Goal: Task Accomplishment & Management: Manage account settings

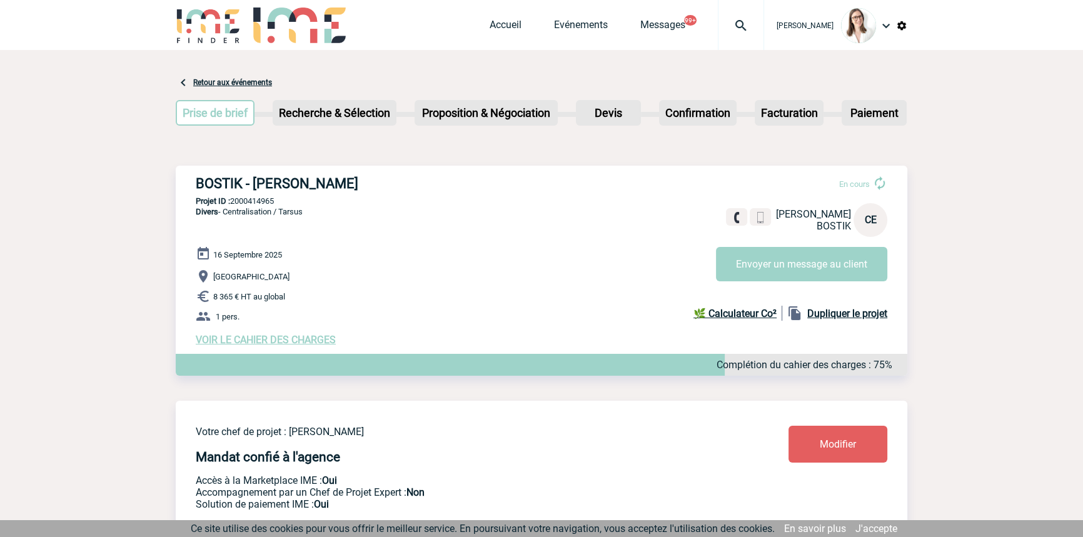
click at [719, 31] on img at bounding box center [741, 25] width 45 height 15
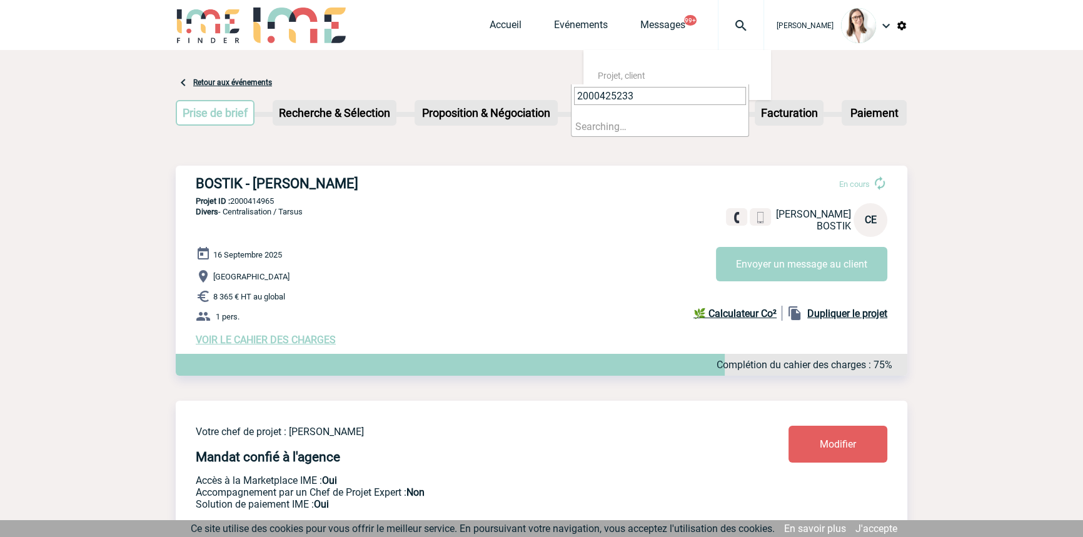
type input "2000425233"
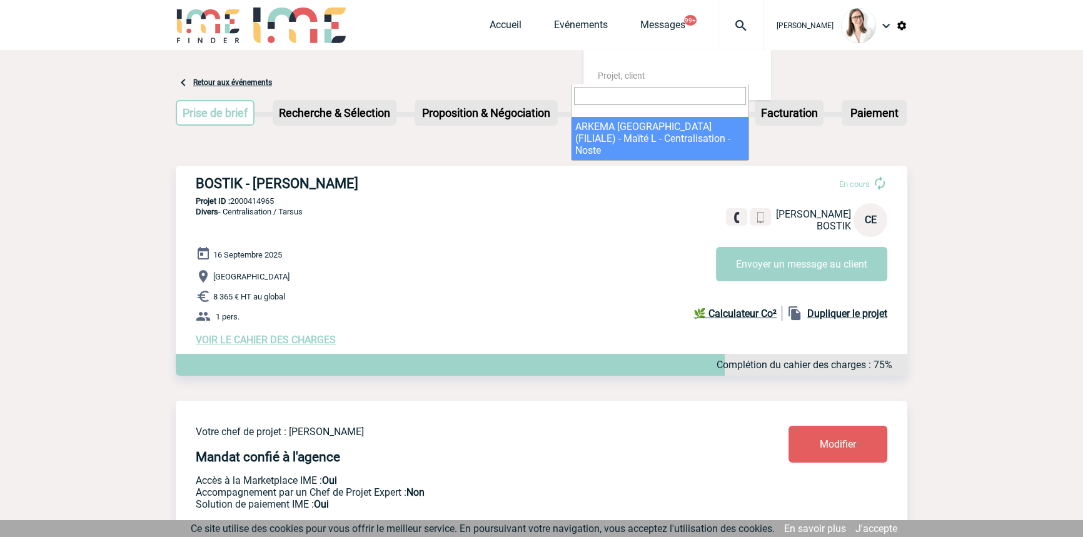
select select "24734"
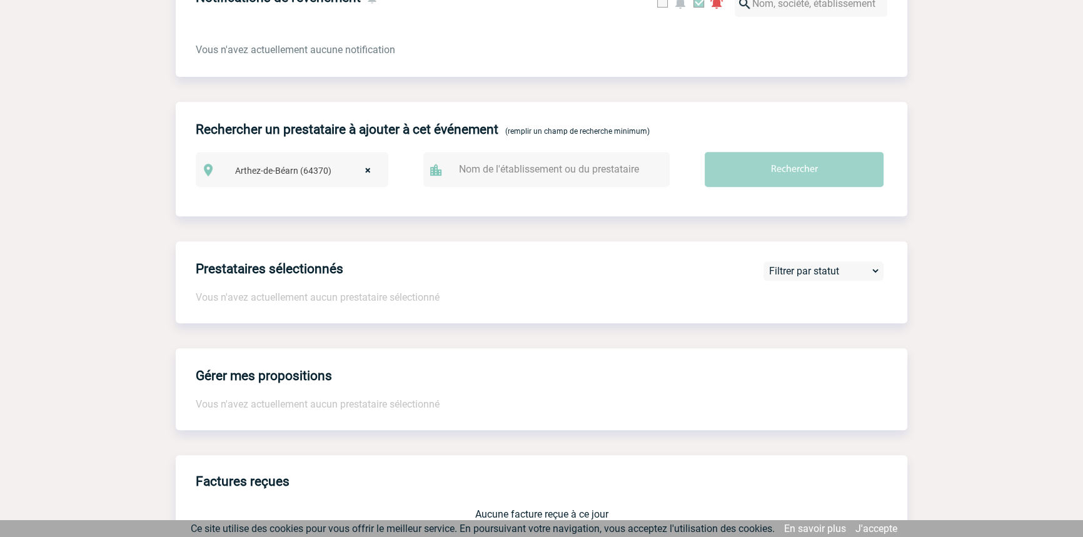
scroll to position [1076, 0]
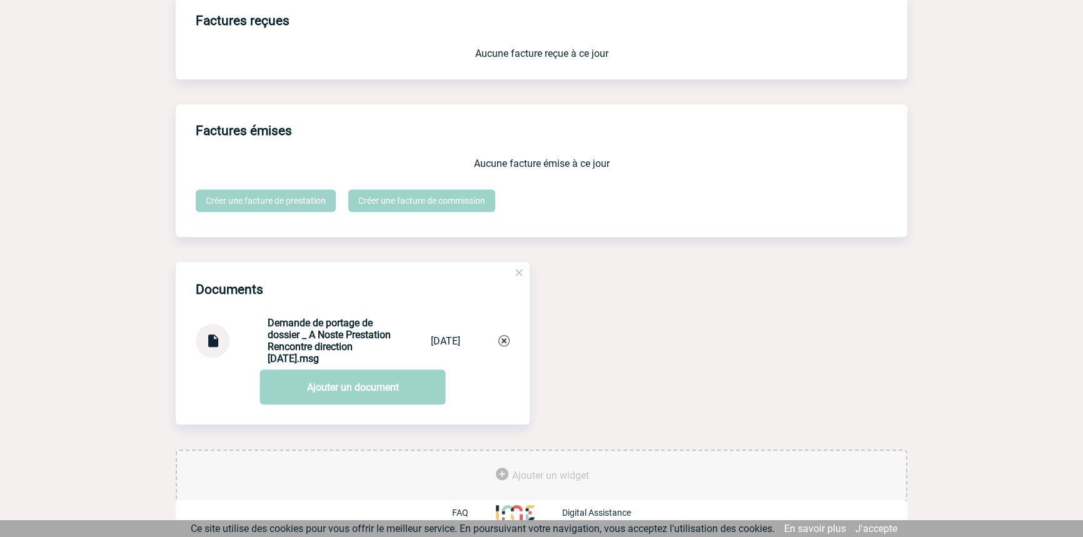
click at [205, 335] on img at bounding box center [212, 336] width 16 height 24
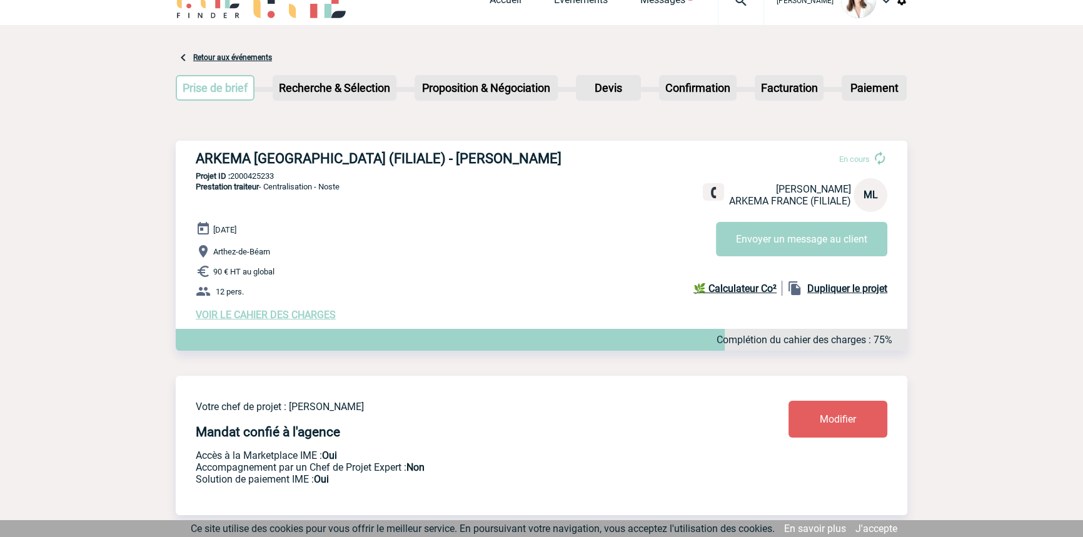
scroll to position [0, 0]
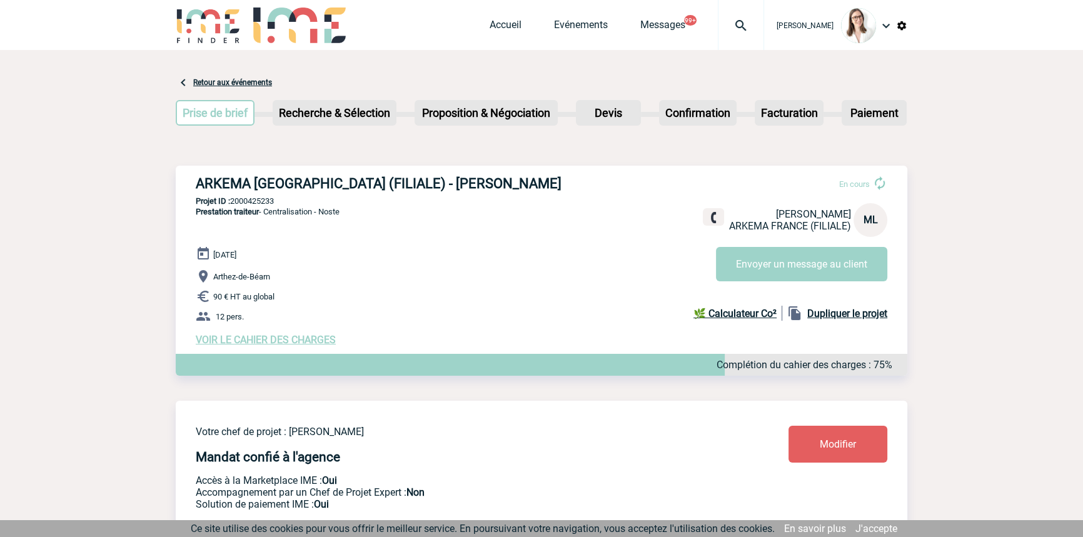
click at [268, 204] on p "Projet ID : 2000425233" at bounding box center [542, 200] width 732 height 9
copy p "2000425233"
click at [728, 11] on div at bounding box center [741, 25] width 46 height 50
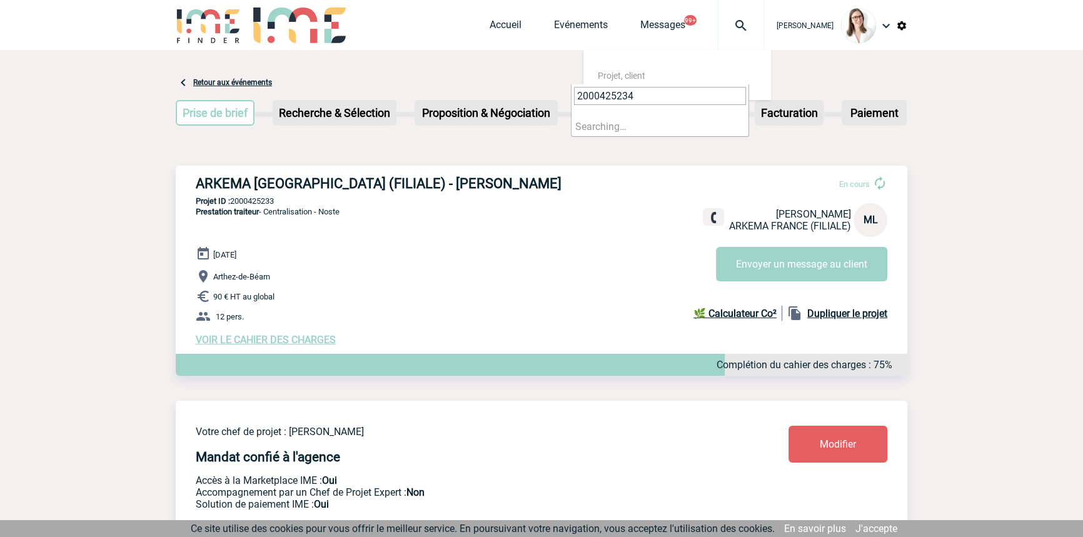
type input "2000425234"
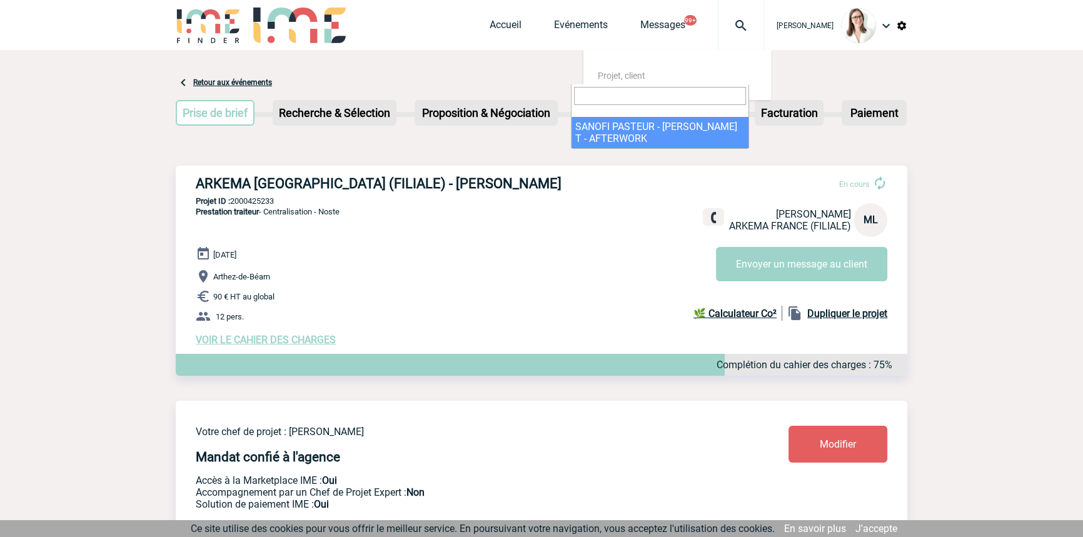
select select "24735"
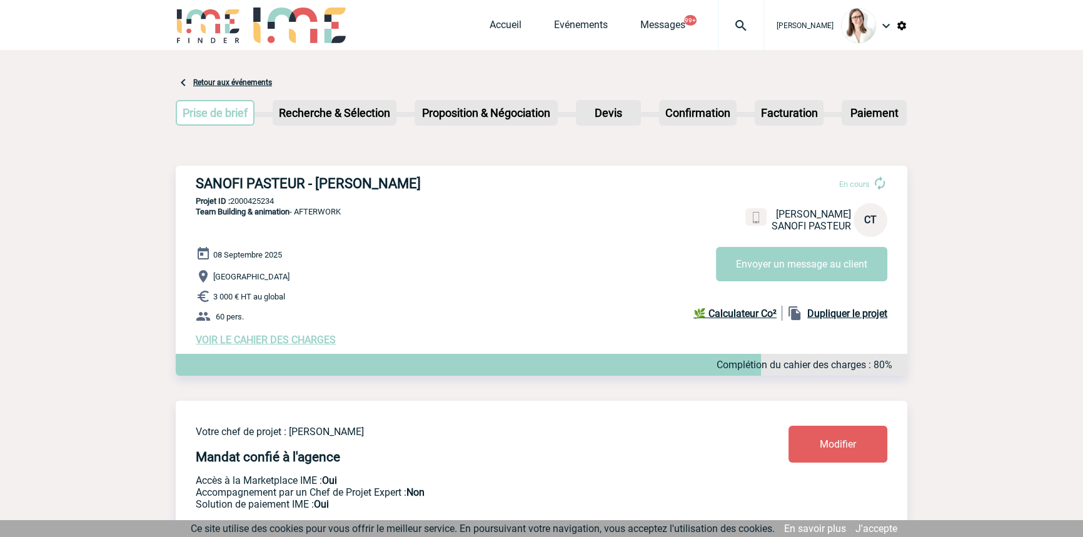
click at [463, 284] on p "[GEOGRAPHIC_DATA]" at bounding box center [552, 276] width 712 height 15
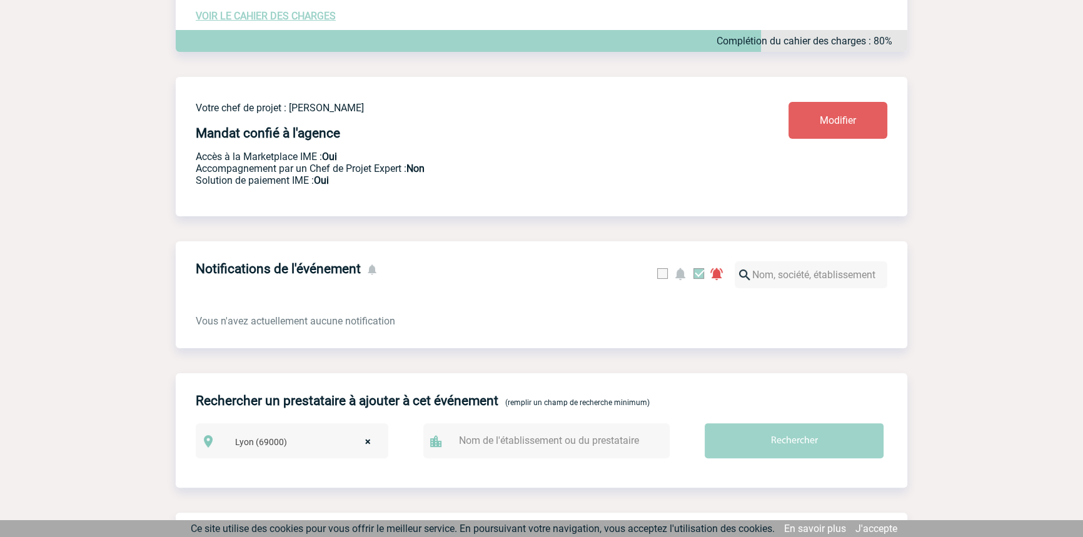
scroll to position [118, 0]
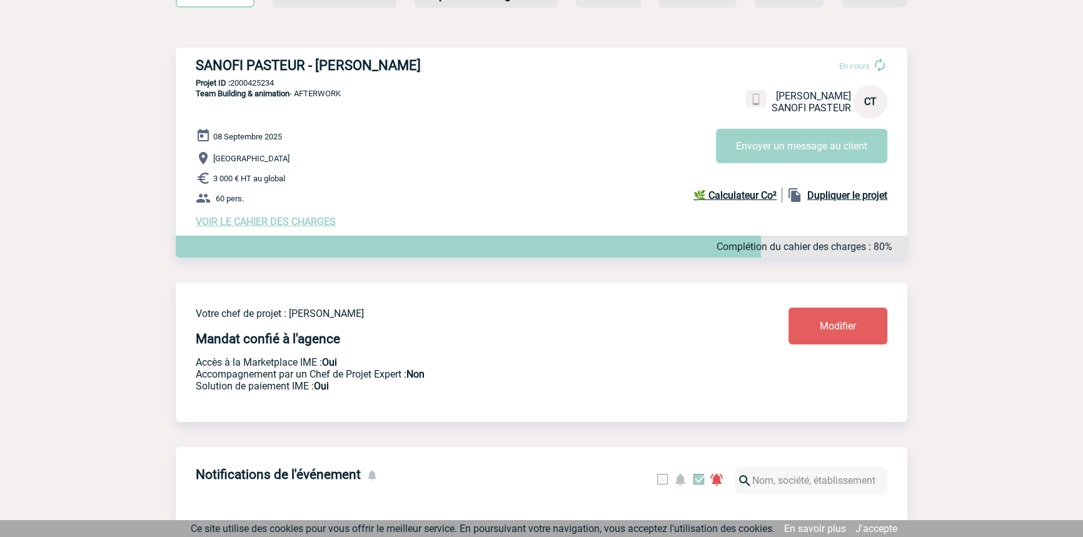
drag, startPoint x: 300, startPoint y: 214, endPoint x: 300, endPoint y: 223, distance: 8.8
click at [300, 214] on div "08 Septembre 2025 Lyon 3 000 € HT au global 60 pers. VOIR LE CAHIER DES CHARGES…" at bounding box center [552, 177] width 712 height 99
click at [301, 225] on span "VOIR LE CAHIER DES CHARGES" at bounding box center [266, 222] width 140 height 12
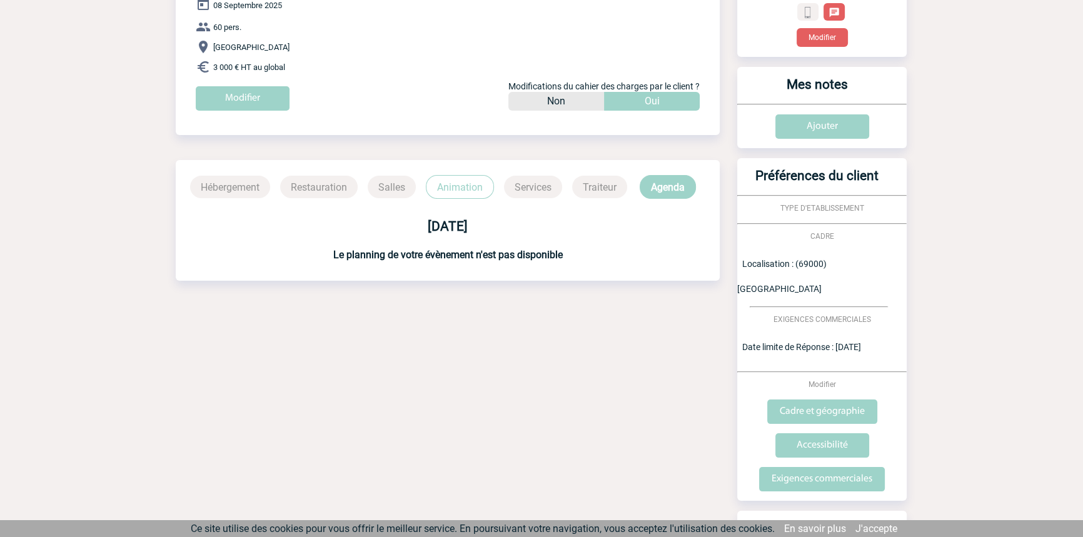
scroll to position [189, 0]
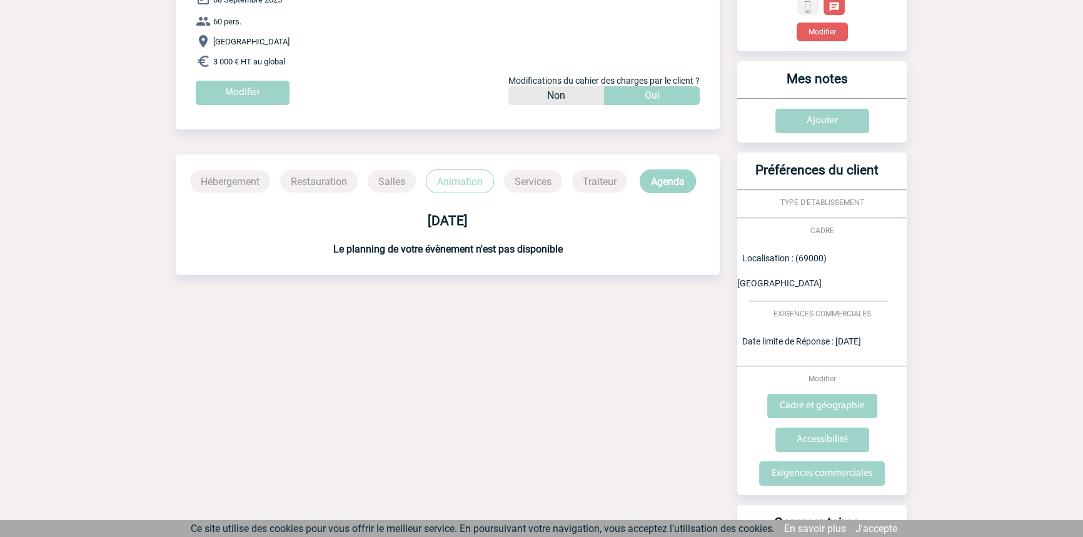
click at [465, 188] on p "Animation" at bounding box center [460, 181] width 68 height 24
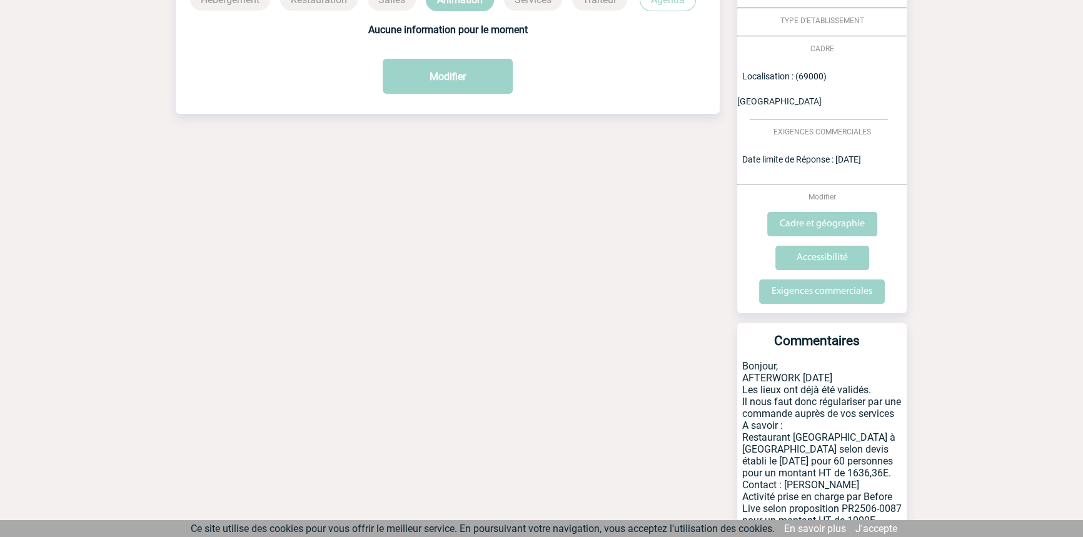
scroll to position [430, 0]
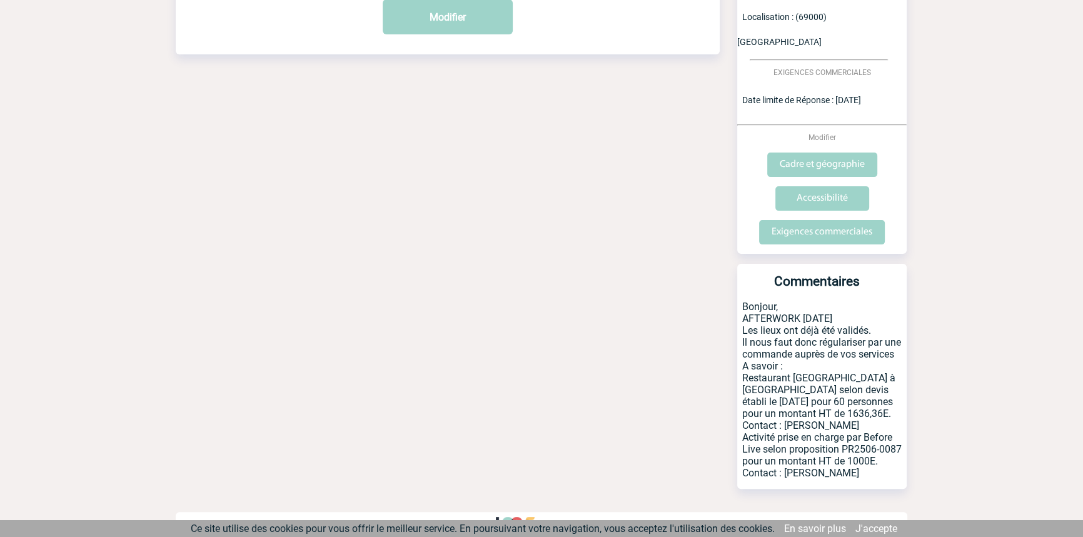
drag, startPoint x: 866, startPoint y: 498, endPoint x: 865, endPoint y: 487, distance: 11.3
click at [865, 487] on div "Votre client CT Christelle THIEBAUT SANOFI PASTEUR Modifier Mes notes Ajouter P…" at bounding box center [814, 84] width 185 height 830
click at [836, 301] on p "Bonjour, AFTERWORK 08/09/2025 Les lieux ont déjà été validés. Il nous faut donc…" at bounding box center [821, 395] width 169 height 188
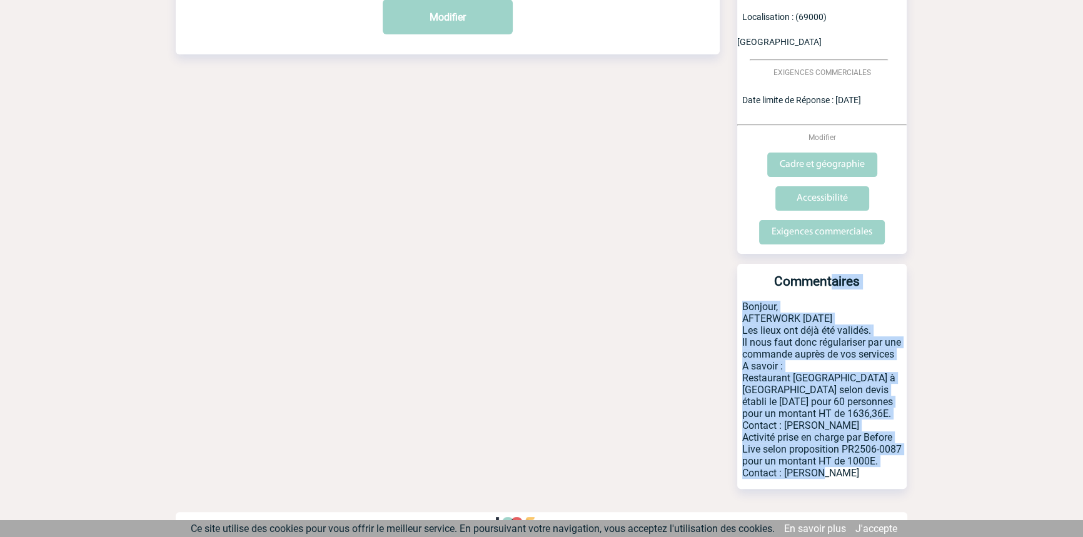
drag, startPoint x: 867, startPoint y: 425, endPoint x: 875, endPoint y: 473, distance: 48.2
click at [875, 473] on div "Commentaires Bonjour, AFTERWORK 08/09/2025 Les lieux ont déjà été validés. Il n…" at bounding box center [821, 376] width 169 height 225
click at [875, 472] on p "Bonjour, AFTERWORK 08/09/2025 Les lieux ont déjà été validés. Il nous faut donc…" at bounding box center [821, 395] width 169 height 188
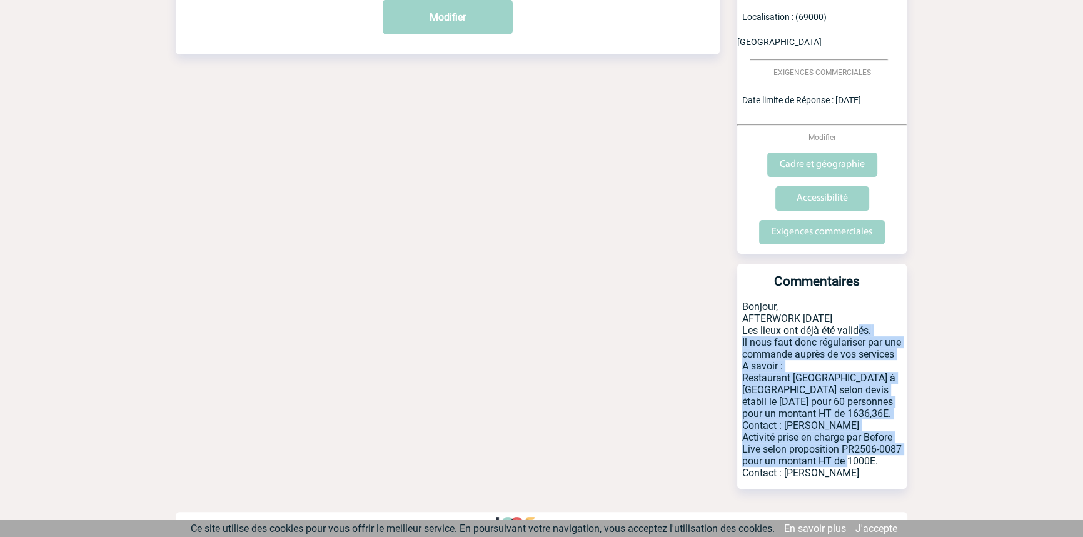
drag, startPoint x: 874, startPoint y: 437, endPoint x: 877, endPoint y: 447, distance: 10.5
click at [875, 444] on p "Bonjour, AFTERWORK 08/09/2025 Les lieux ont déjà été validés. Il nous faut donc…" at bounding box center [821, 395] width 169 height 188
click at [877, 449] on p "Bonjour, AFTERWORK 08/09/2025 Les lieux ont déjà été validés. Il nous faut donc…" at bounding box center [821, 395] width 169 height 188
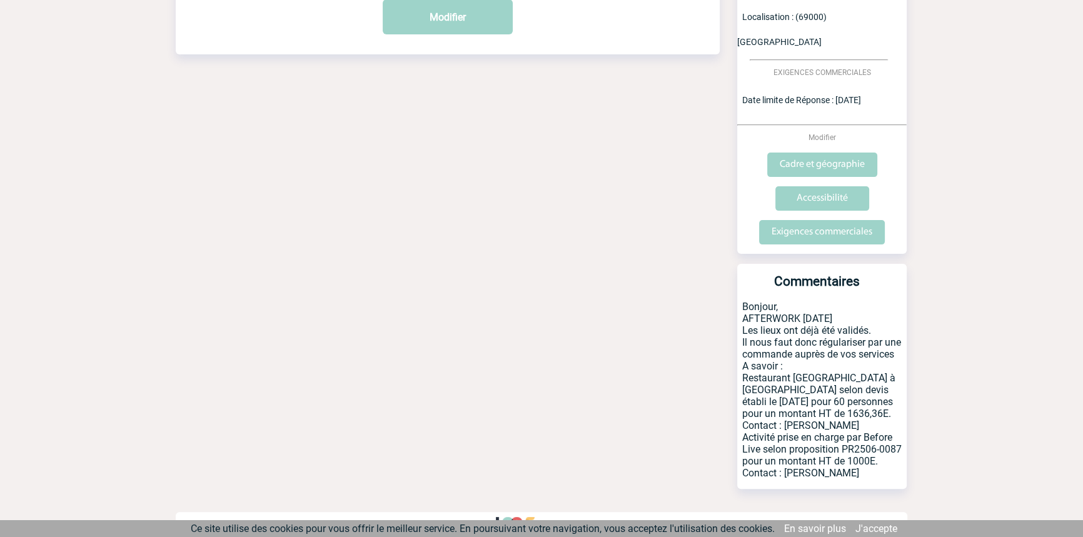
click at [880, 462] on p "Bonjour, AFTERWORK 08/09/2025 Les lieux ont déjà été validés. Il nous faut donc…" at bounding box center [821, 395] width 169 height 188
drag, startPoint x: 877, startPoint y: 440, endPoint x: 844, endPoint y: 431, distance: 34.1
click at [844, 431] on p "Bonjour, AFTERWORK 08/09/2025 Les lieux ont déjà été validés. Il nous faut donc…" at bounding box center [821, 395] width 169 height 188
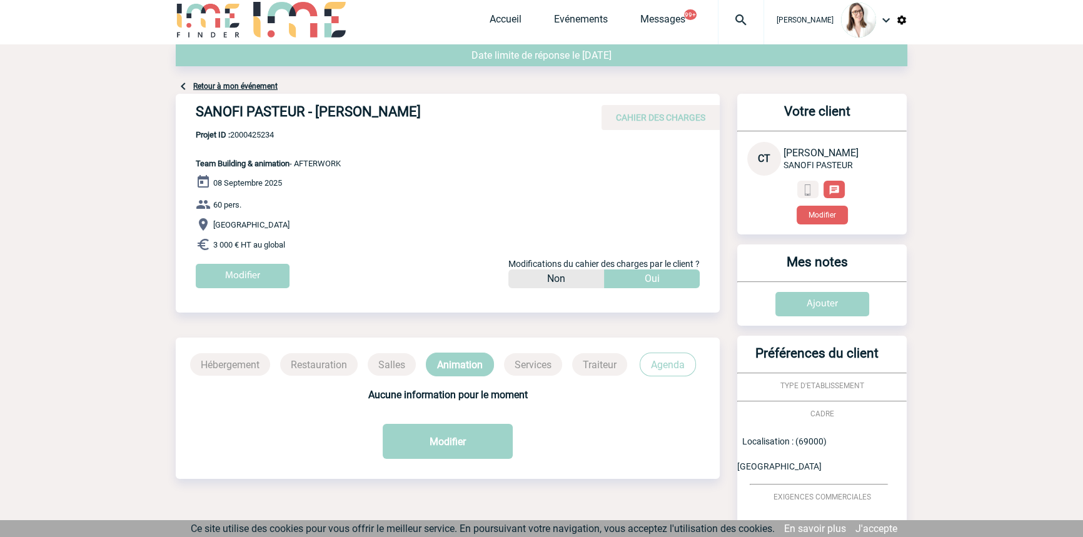
scroll to position [0, 0]
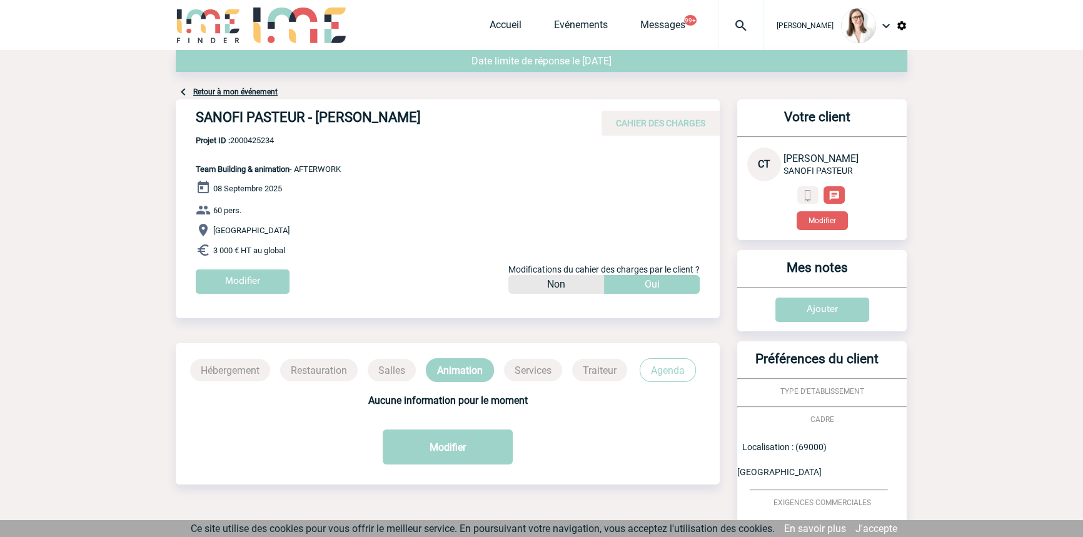
click at [204, 90] on link "Retour à mon événement" at bounding box center [235, 92] width 84 height 9
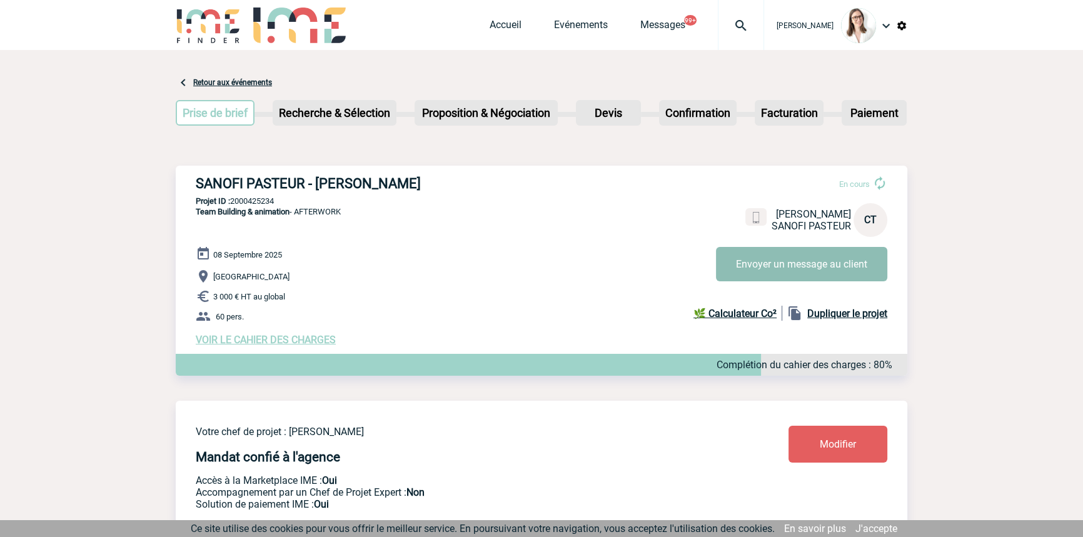
click at [768, 262] on button "Envoyer un message au client" at bounding box center [801, 264] width 171 height 34
click at [309, 346] on span "VOIR LE CAHIER DES CHARGES" at bounding box center [266, 340] width 140 height 12
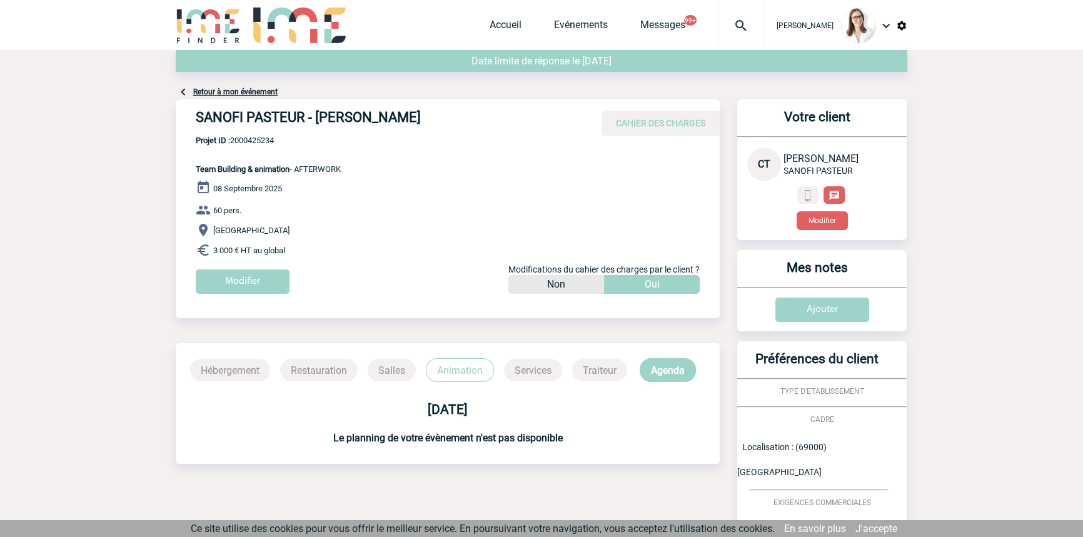
click at [452, 368] on p "Animation" at bounding box center [460, 370] width 68 height 24
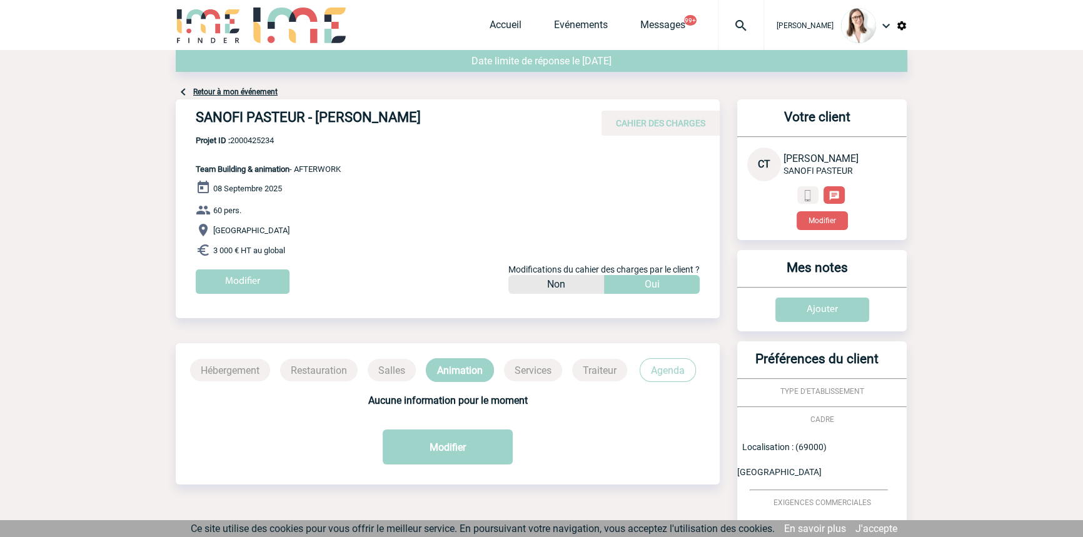
click at [270, 89] on link "Retour à mon événement" at bounding box center [235, 92] width 84 height 9
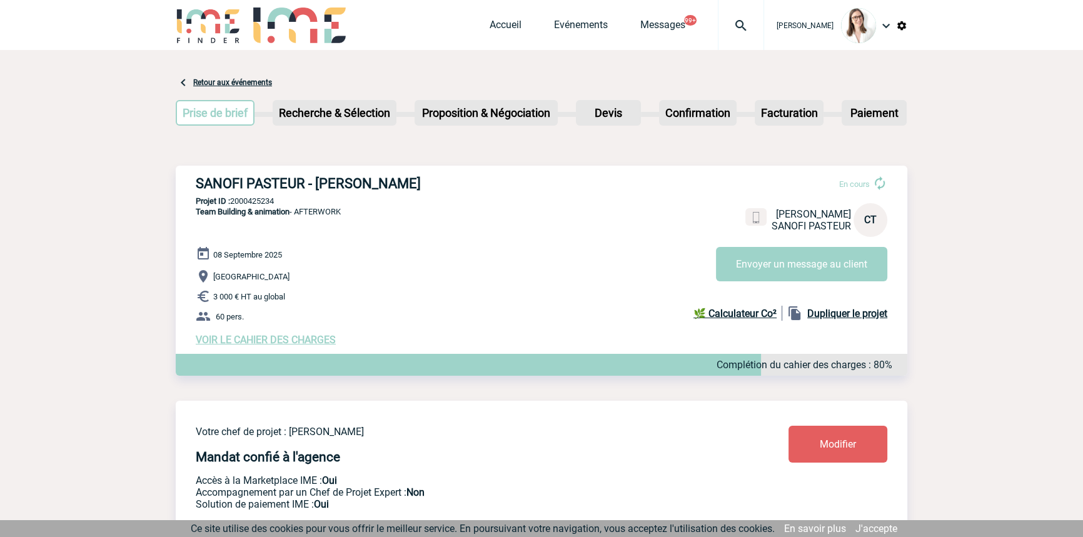
click at [279, 338] on span "VOIR LE CAHIER DES CHARGES" at bounding box center [266, 340] width 140 height 12
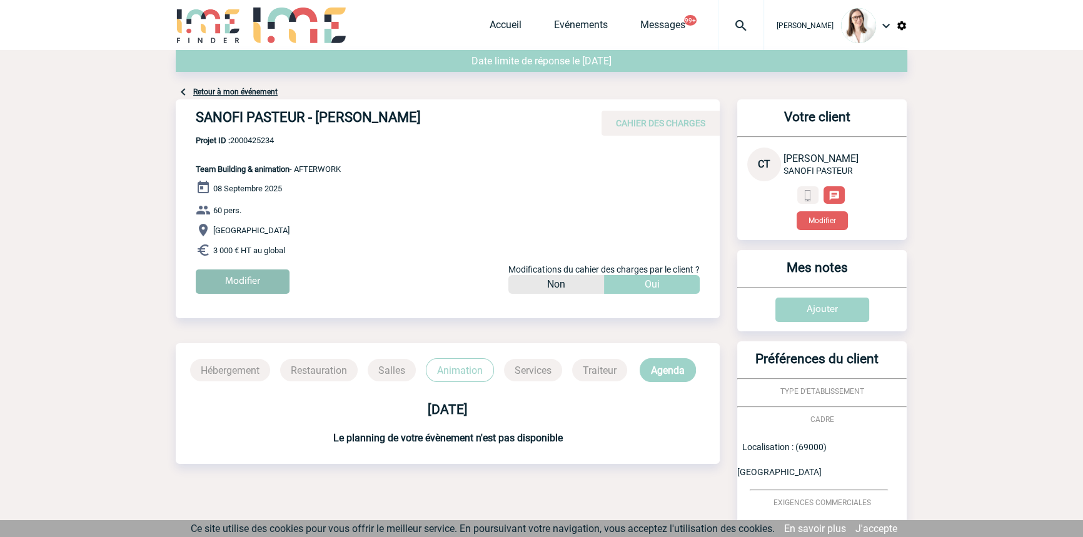
click at [260, 289] on input "Modifier" at bounding box center [243, 282] width 94 height 24
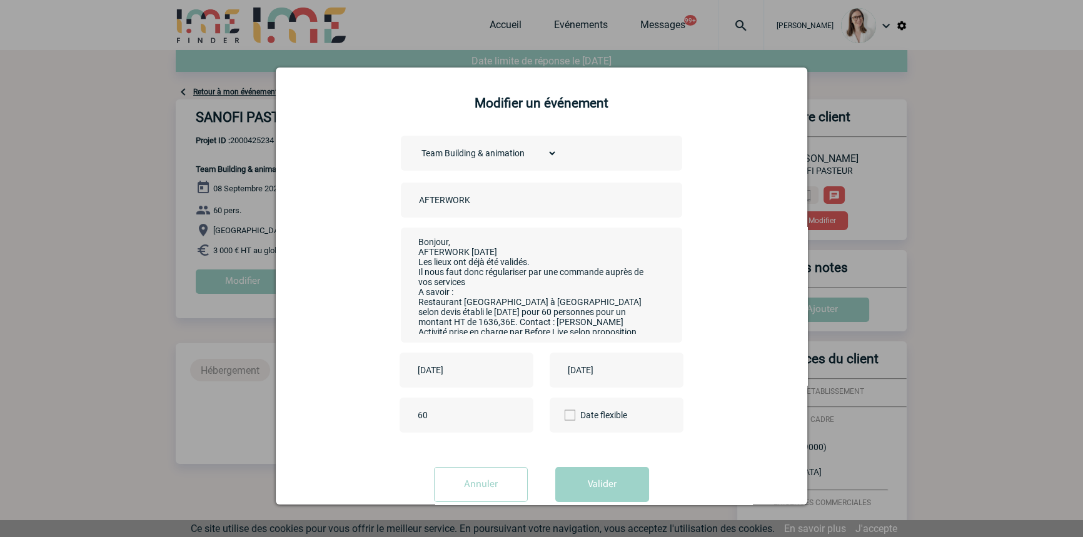
click at [416, 201] on input "AFTERWORK" at bounding box center [503, 200] width 175 height 16
type input "CENTRALISATION AFTERWORK"
drag, startPoint x: 624, startPoint y: 484, endPoint x: 620, endPoint y: 495, distance: 11.9
click at [623, 484] on button "Valider" at bounding box center [602, 484] width 94 height 35
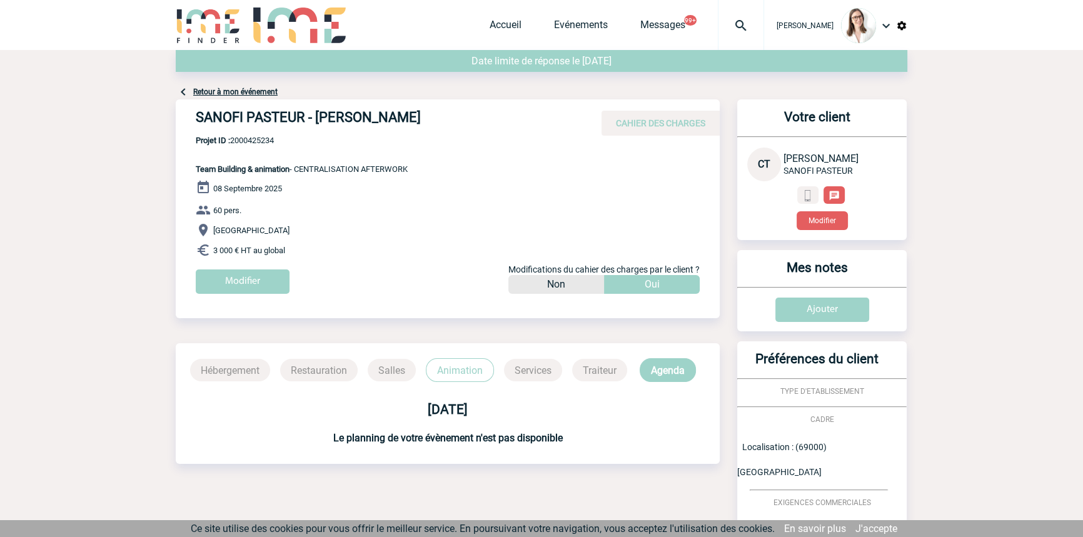
click at [724, 21] on img at bounding box center [741, 25] width 45 height 15
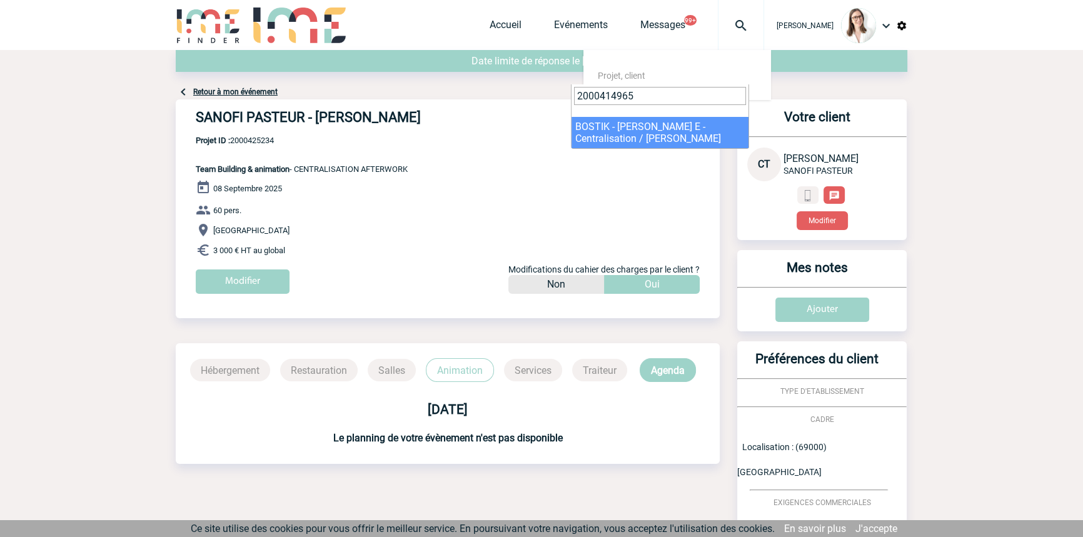
type input "2000414965"
select select "14466"
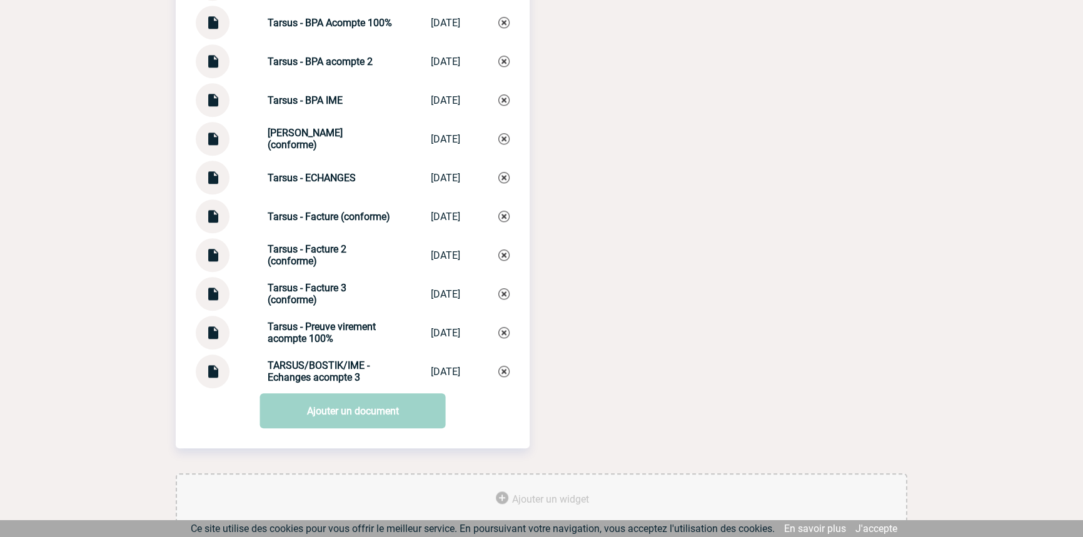
scroll to position [1632, 0]
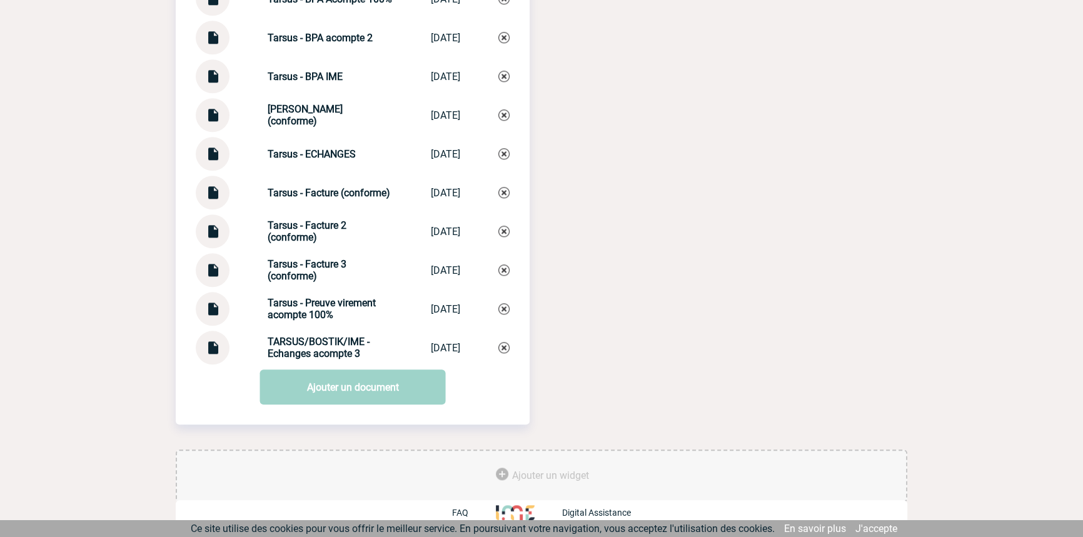
click at [316, 260] on strong "Tarsus - Facture 3 (conforme)" at bounding box center [307, 270] width 79 height 24
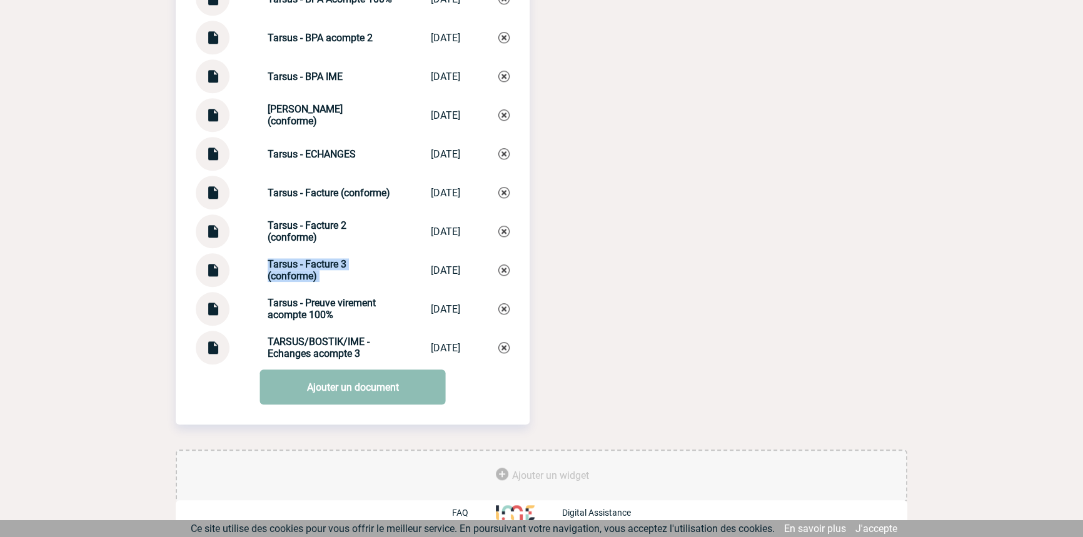
copy div "Tarsus - Facture 3 (conforme) Tarsus - Factur..."
click at [368, 390] on link "Ajouter un document" at bounding box center [353, 387] width 186 height 35
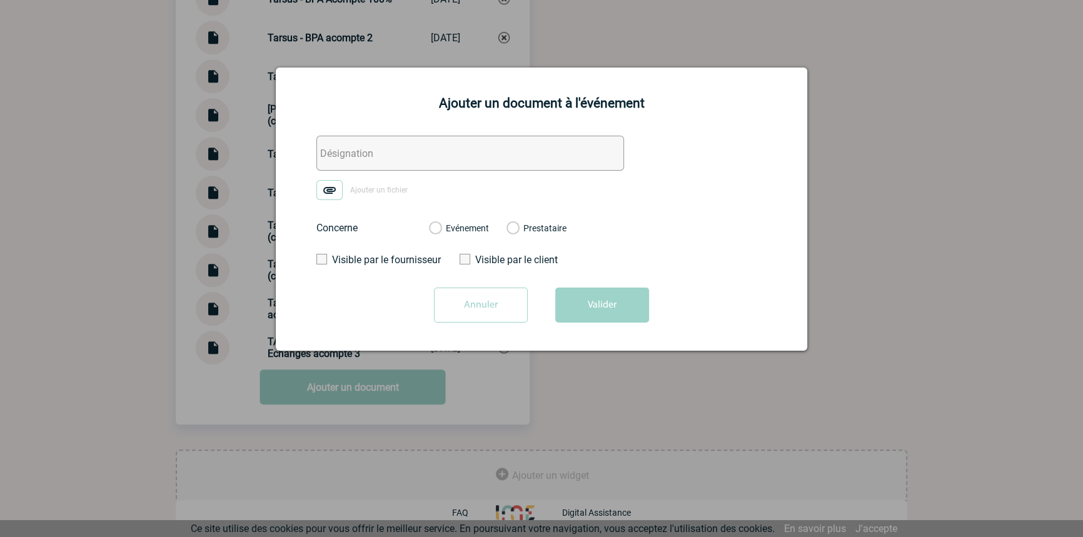
click at [376, 156] on input "text" at bounding box center [470, 153] width 308 height 35
paste input "Tarsus - Facture 3 (conforme)"
drag, startPoint x: 425, startPoint y: 147, endPoint x: 392, endPoint y: 144, distance: 33.3
click at [392, 144] on input "Tarsus - Facture 3 (conforme)" at bounding box center [470, 153] width 308 height 35
type input "Tarsus - Facture 4 (conforme)"
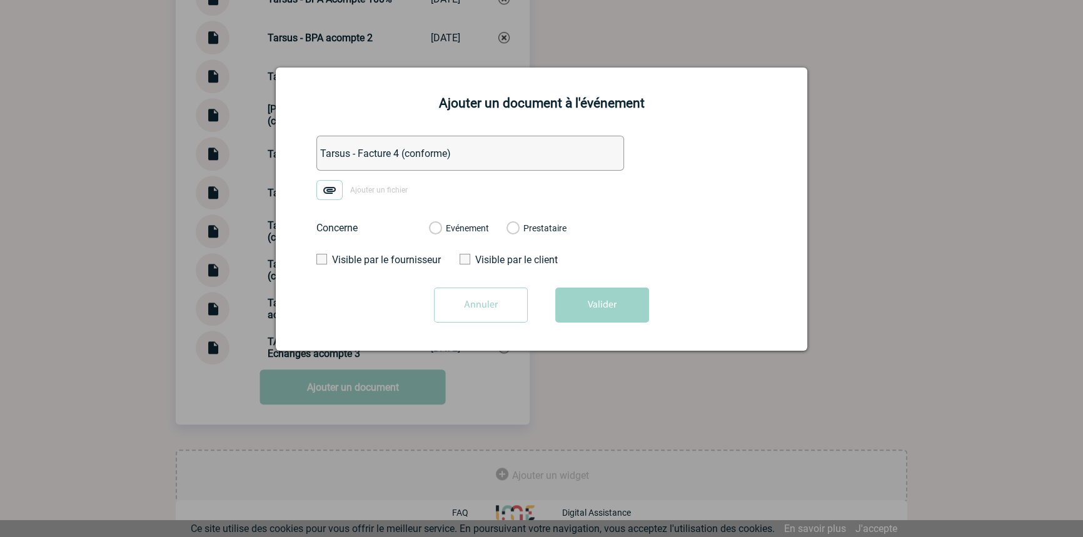
click at [335, 199] on img at bounding box center [329, 190] width 26 height 20
click at [0, 0] on input "Ajouter un fichier" at bounding box center [0, 0] width 0 height 0
click at [441, 225] on label "Evénement" at bounding box center [435, 228] width 12 height 11
click at [0, 0] on input "Evénement" at bounding box center [0, 0] width 0 height 0
click at [580, 299] on button "Valider" at bounding box center [602, 305] width 94 height 35
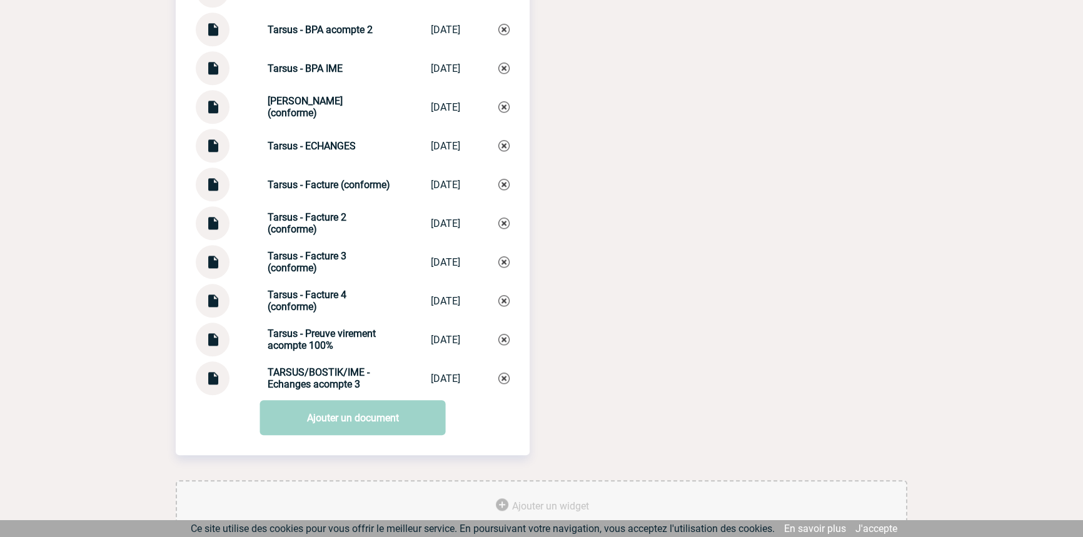
click at [331, 375] on strong "TARSUS/BOSTIK/IME - Echanges acompte 3" at bounding box center [319, 378] width 102 height 24
copy div "TARSUS/BOSTIK/IME - Echanges acompte 3 TARSUS/BOSTIK/I..."
click at [507, 384] on img at bounding box center [503, 378] width 11 height 11
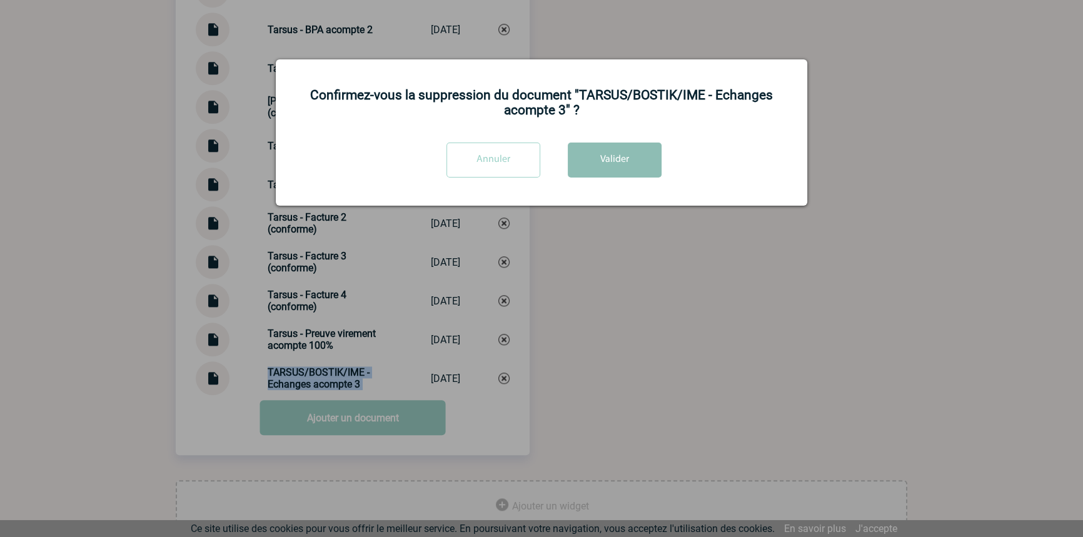
click at [593, 163] on button "Valider" at bounding box center [615, 160] width 94 height 35
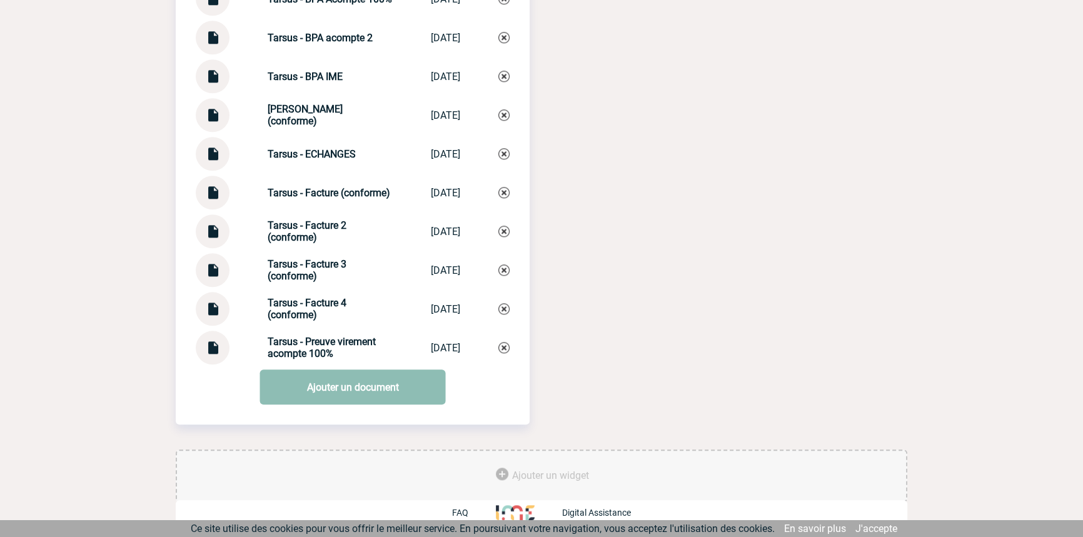
click at [300, 386] on link "Ajouter un document" at bounding box center [353, 387] width 186 height 35
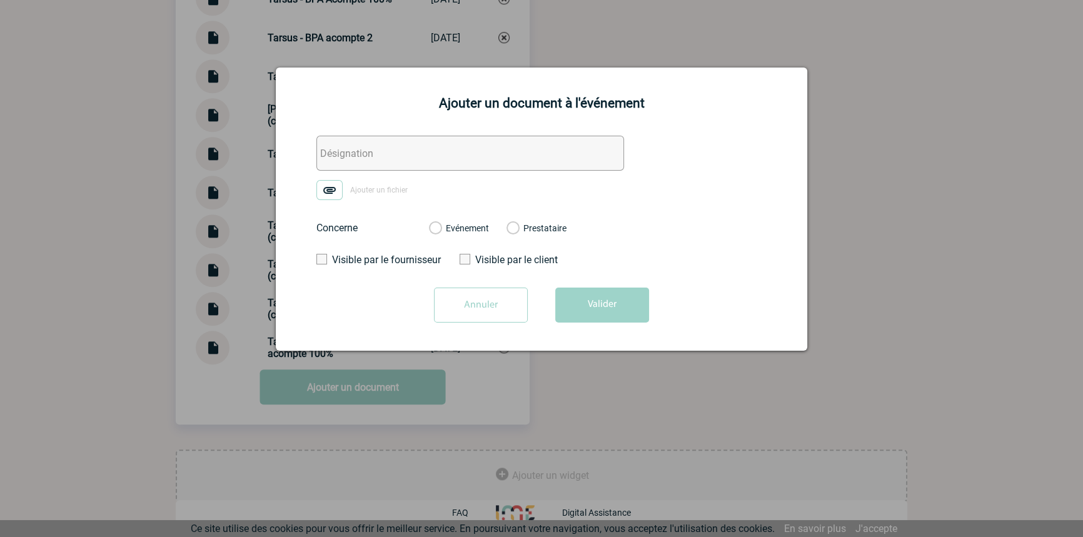
click at [346, 166] on input "text" at bounding box center [470, 153] width 308 height 35
paste input "TARSUS/BOSTIK/IME - Echanges acompte 3"
type input "TARSUS/BOSTIK/IME - Echanges acompte 3"
click at [333, 198] on img at bounding box center [329, 190] width 26 height 20
click at [0, 0] on input "Ajouter un fichier" at bounding box center [0, 0] width 0 height 0
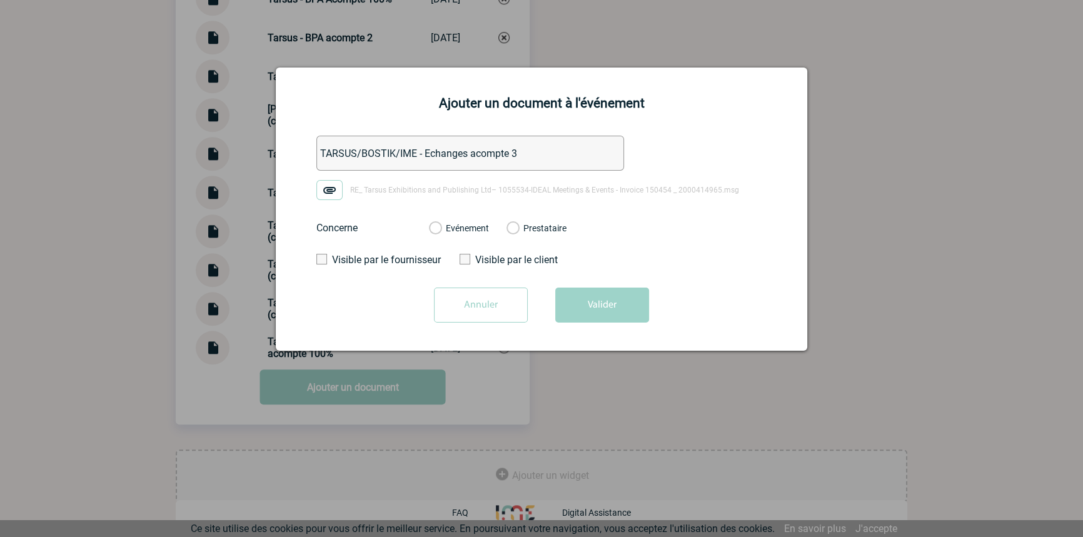
click at [475, 222] on div "Evénement" at bounding box center [459, 228] width 60 height 13
drag, startPoint x: 482, startPoint y: 230, endPoint x: 506, endPoint y: 246, distance: 29.0
click at [441, 229] on label "Evénement" at bounding box center [435, 228] width 12 height 11
click at [0, 0] on input "Evénement" at bounding box center [0, 0] width 0 height 0
click at [572, 289] on button "Valider" at bounding box center [602, 305] width 94 height 35
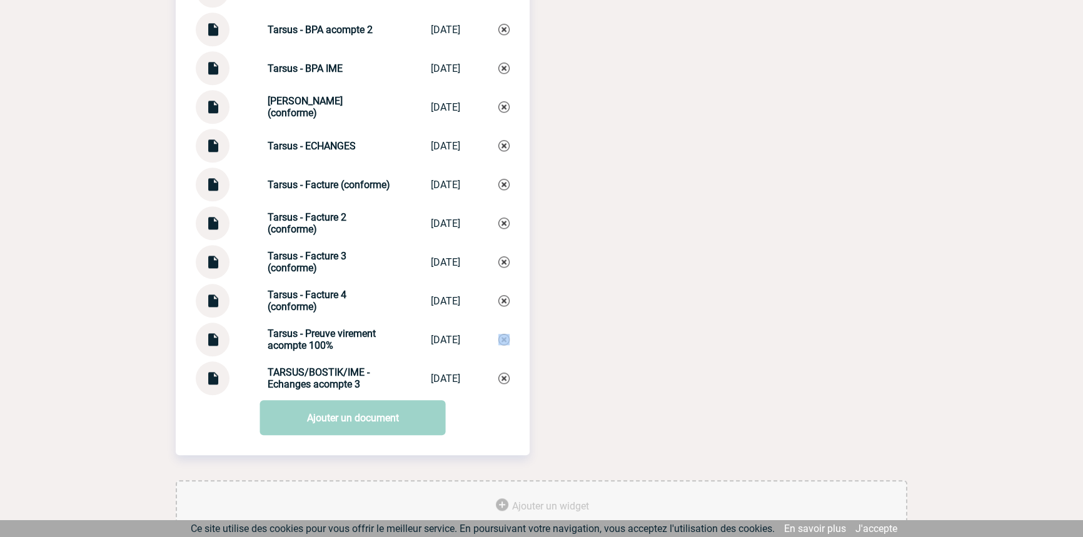
click at [864, 343] on div "Documents BOSTIK - Commande n°5700011281 BOSTIK - Comman... [DATE] [GEOGRAPHIC_…" at bounding box center [542, 83] width 732 height 794
